Goal: Use online tool/utility: Utilize a website feature to perform a specific function

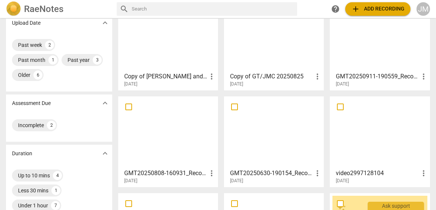
scroll to position [78, 0]
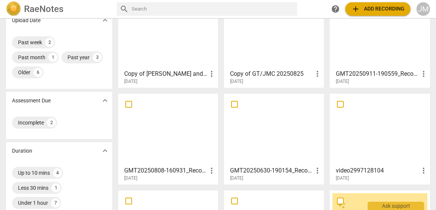
click at [393, 54] on div at bounding box center [380, 33] width 95 height 66
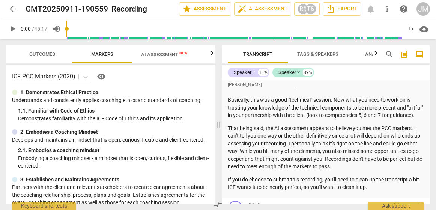
scroll to position [92, 0]
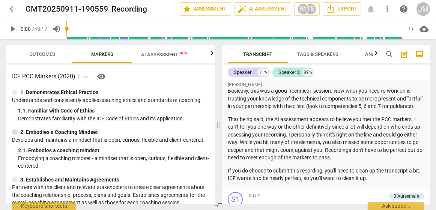
click at [14, 9] on span "arrow_back" at bounding box center [12, 9] width 9 height 9
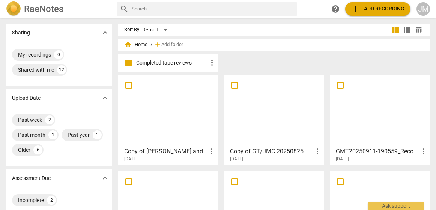
click at [186, 116] on div at bounding box center [168, 110] width 95 height 66
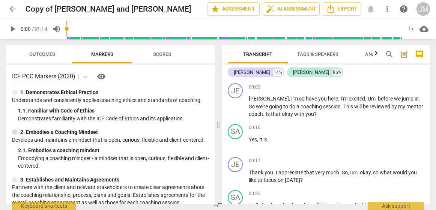
click at [186, 116] on p "Demonstrates familiarity with the ICF Code of Ethics and its application." at bounding box center [113, 119] width 191 height 8
click at [390, 11] on span "more_vert" at bounding box center [387, 9] width 9 height 9
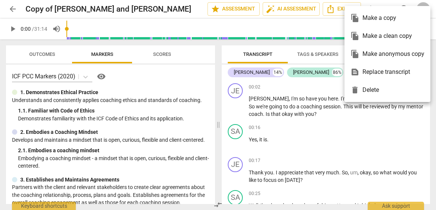
click at [376, 53] on div "file_copy Make anonymous copy" at bounding box center [388, 54] width 74 height 18
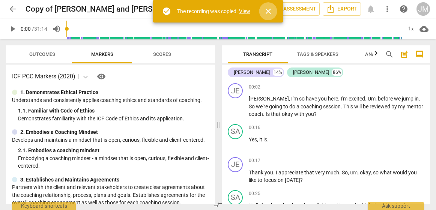
click at [270, 10] on span "close" at bounding box center [268, 11] width 9 height 9
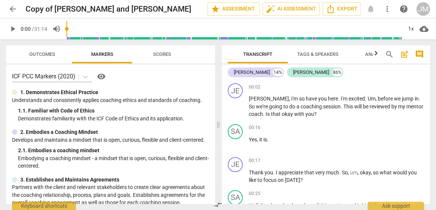
click at [13, 9] on span "arrow_back" at bounding box center [12, 9] width 9 height 9
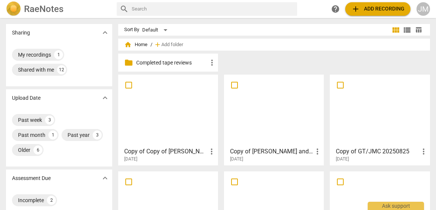
click at [177, 144] on div "Copy of Copy of [PERSON_NAME] and [PERSON_NAME] more_vert [DATE]" at bounding box center [168, 153] width 95 height 19
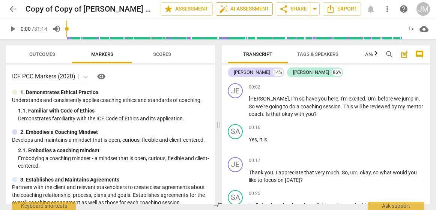
click at [251, 9] on span "auto_fix_high AI Assessment" at bounding box center [244, 9] width 50 height 9
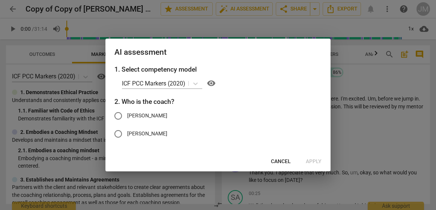
click at [132, 114] on span "[PERSON_NAME]" at bounding box center [147, 116] width 40 height 8
click at [127, 114] on input "[PERSON_NAME]" at bounding box center [118, 116] width 18 height 18
radio input "true"
click at [314, 162] on span "Apply" at bounding box center [314, 162] width 16 height 8
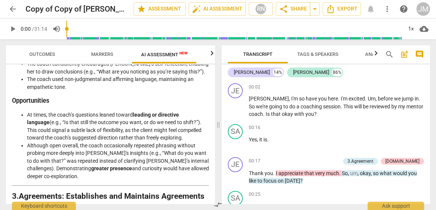
scroll to position [455, 0]
